Goal: Find specific page/section: Find specific page/section

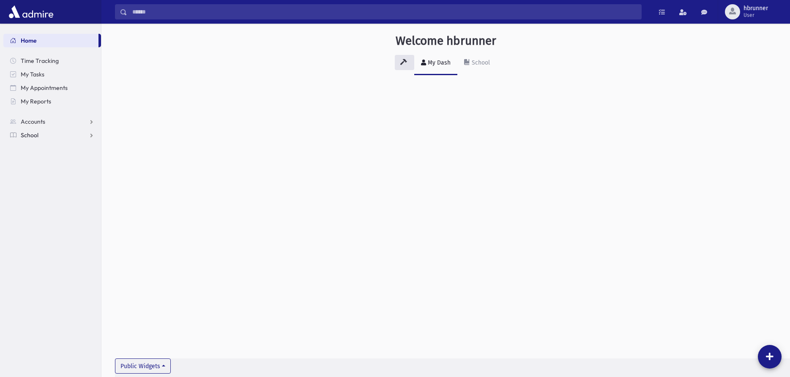
click at [39, 136] on link "School" at bounding box center [52, 135] width 98 height 14
click at [41, 149] on span "Students" at bounding box center [36, 149] width 23 height 8
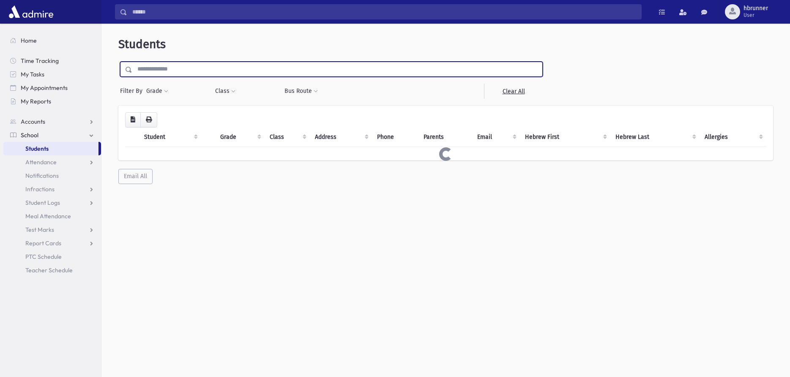
click at [221, 69] on input "text" at bounding box center [337, 69] width 410 height 15
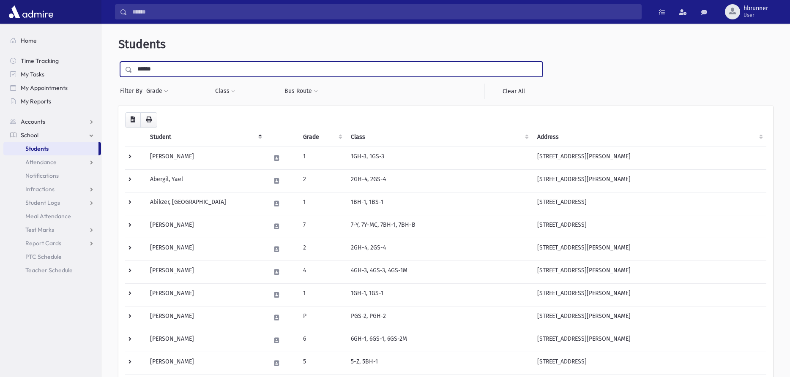
type input "******"
click at [118, 62] on input "submit" at bounding box center [130, 67] width 24 height 11
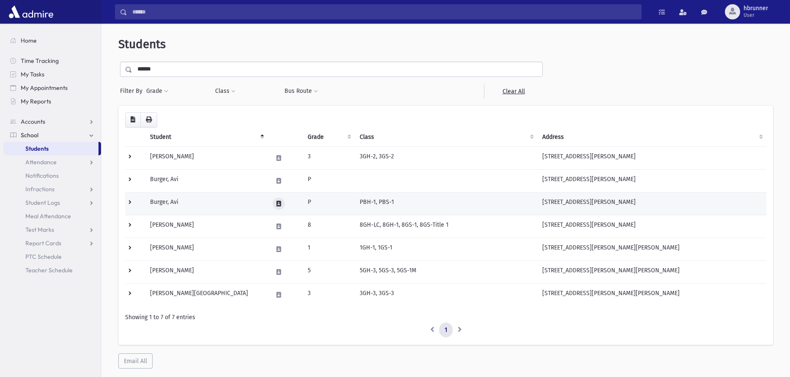
click at [276, 204] on icon at bounding box center [278, 203] width 5 height 5
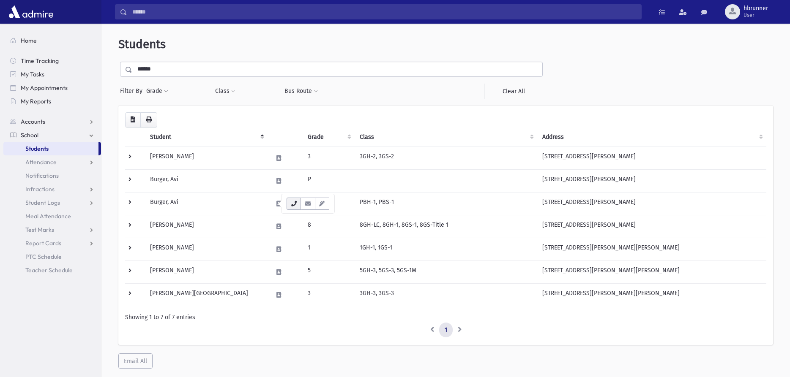
click at [297, 203] on button "button" at bounding box center [293, 204] width 14 height 12
